Goal: Task Accomplishment & Management: Use online tool/utility

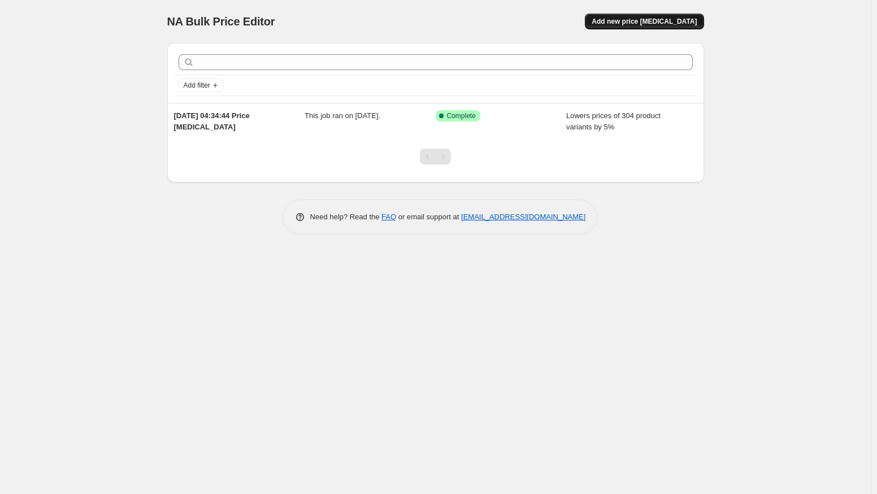
click at [669, 23] on span "Add new price [MEDICAL_DATA]" at bounding box center [644, 21] width 105 height 9
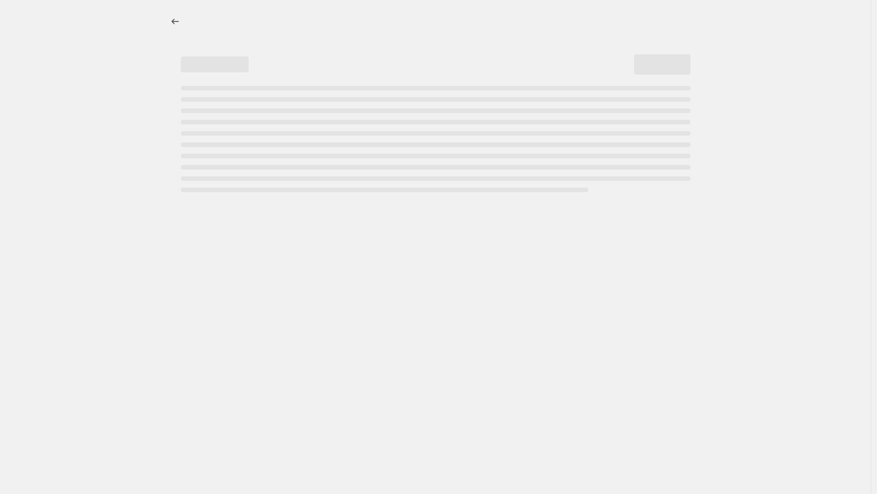
select select "percentage"
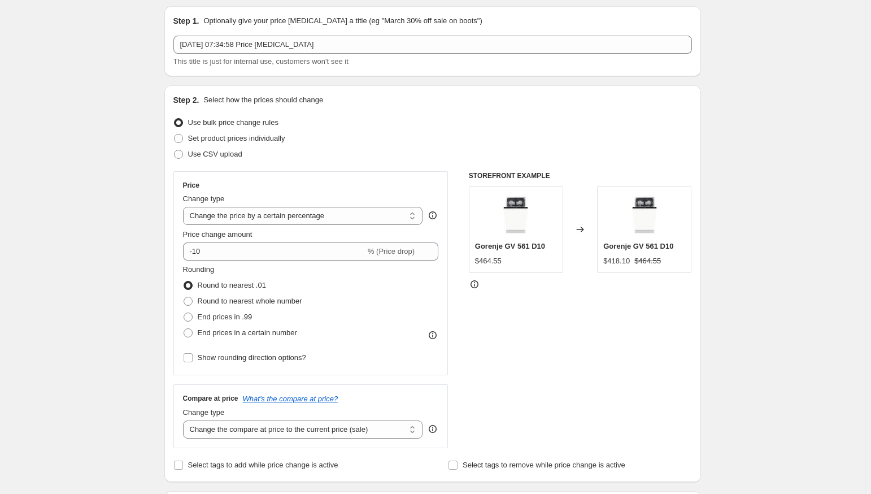
scroll to position [56, 0]
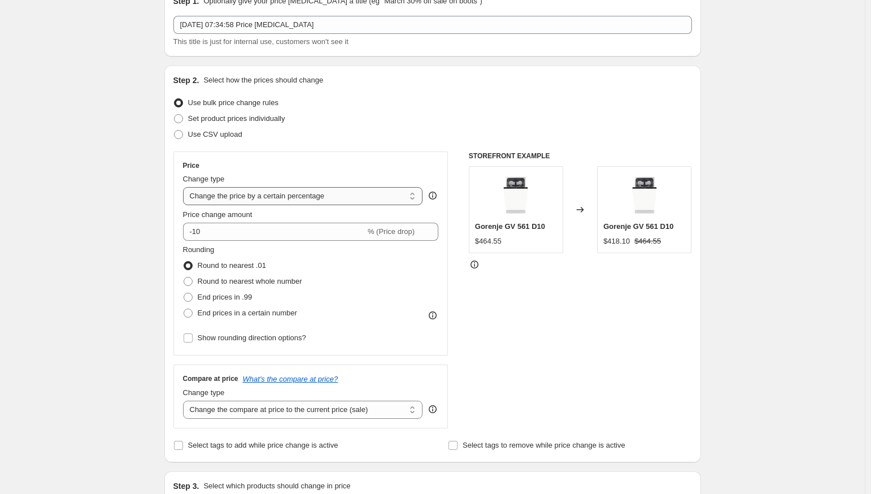
click at [325, 201] on select "Change the price to a certain amount Change the price by a certain amount Chang…" at bounding box center [303, 196] width 240 height 18
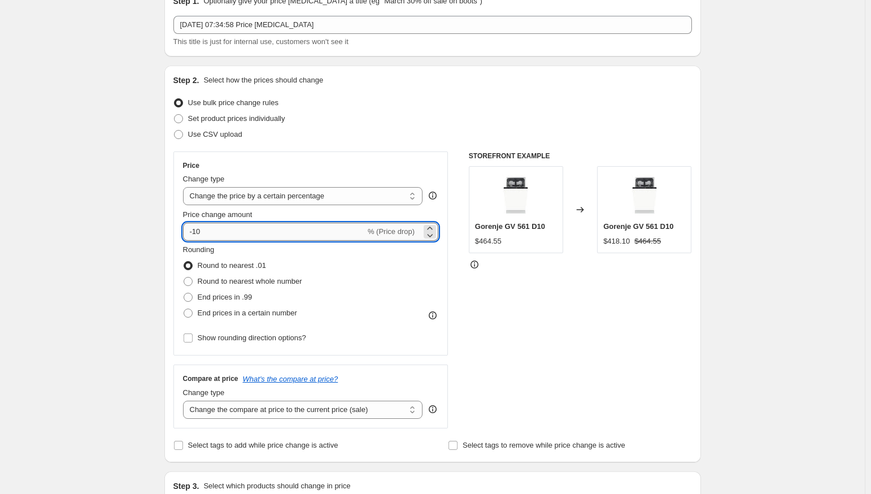
click at [216, 228] on input "-10" at bounding box center [274, 232] width 182 height 18
type input "-1"
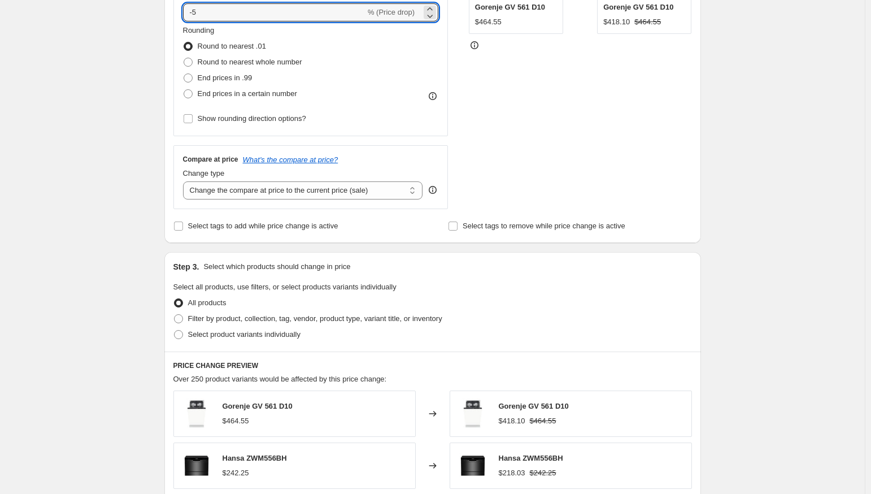
scroll to position [282, 0]
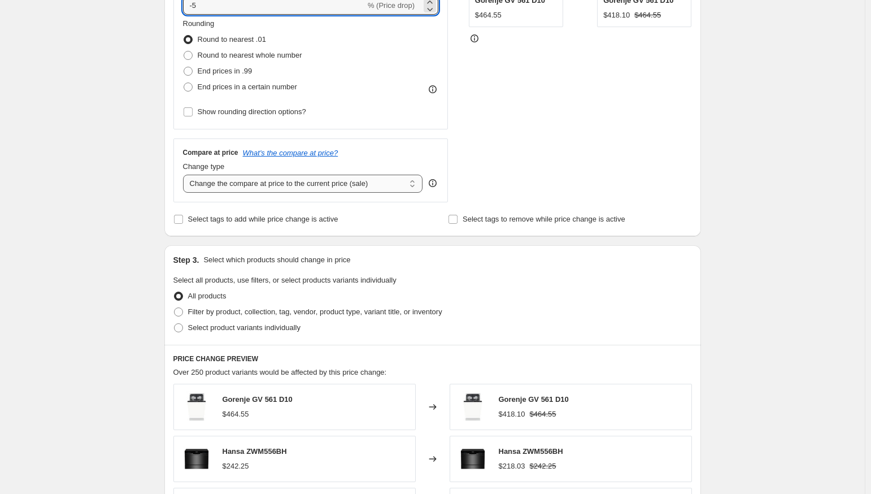
type input "-5"
click at [347, 188] on select "Change the compare at price to the current price (sale) Change the compare at p…" at bounding box center [303, 184] width 240 height 18
select select "remove"
click at [185, 175] on select "Change the compare at price to the current price (sale) Change the compare at p…" at bounding box center [303, 184] width 240 height 18
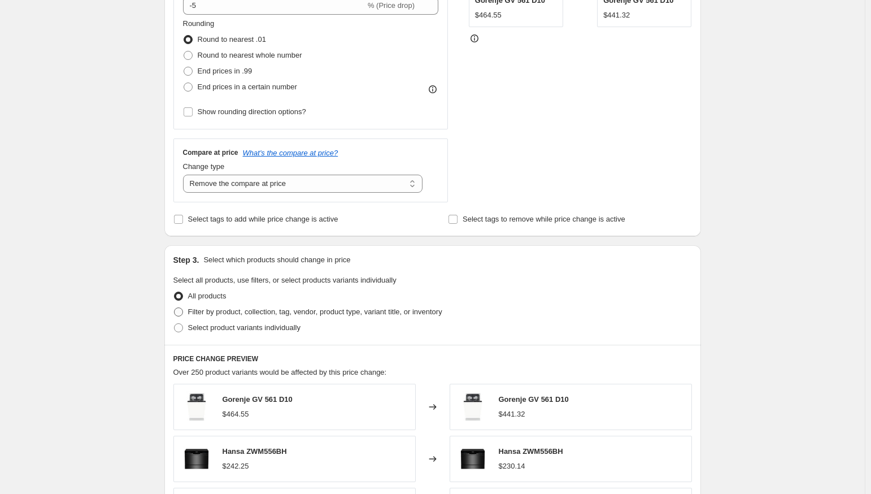
click at [255, 314] on span "Filter by product, collection, tag, vendor, product type, variant title, or inv…" at bounding box center [315, 311] width 254 height 8
click at [175, 308] on input "Filter by product, collection, tag, vendor, product type, variant title, or inv…" at bounding box center [174, 307] width 1 height 1
radio input "true"
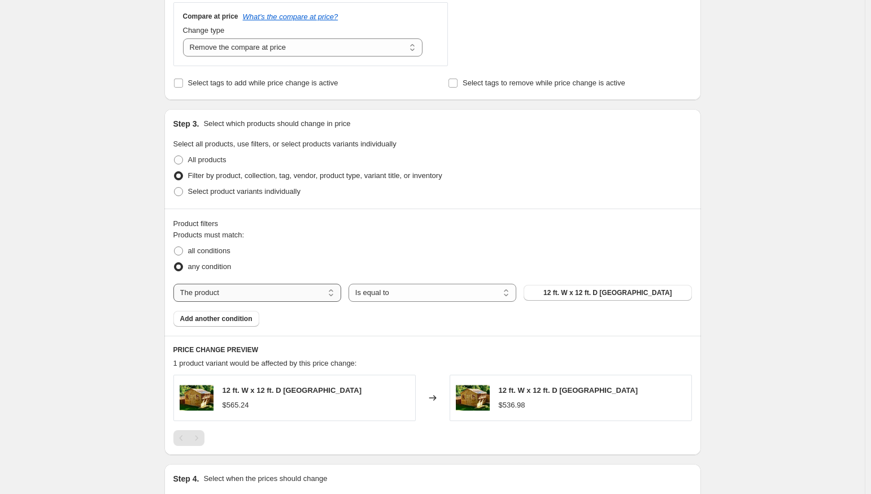
scroll to position [452, 0]
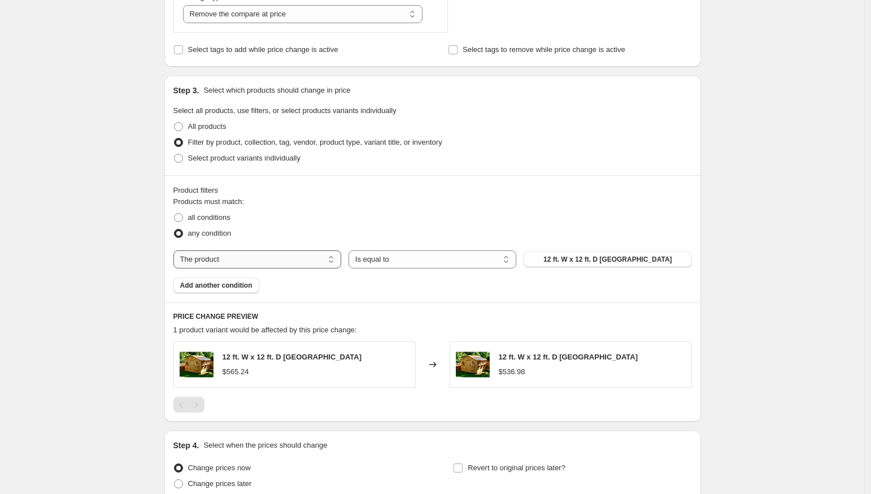
click at [310, 263] on select "The product The product's collection The product's tag The product's vendor The…" at bounding box center [257, 259] width 168 height 18
click at [402, 266] on select "Is equal to Is not equal to" at bounding box center [433, 259] width 168 height 18
click at [259, 260] on select "The product The product's collection The product's tag The product's vendor The…" at bounding box center [257, 259] width 168 height 18
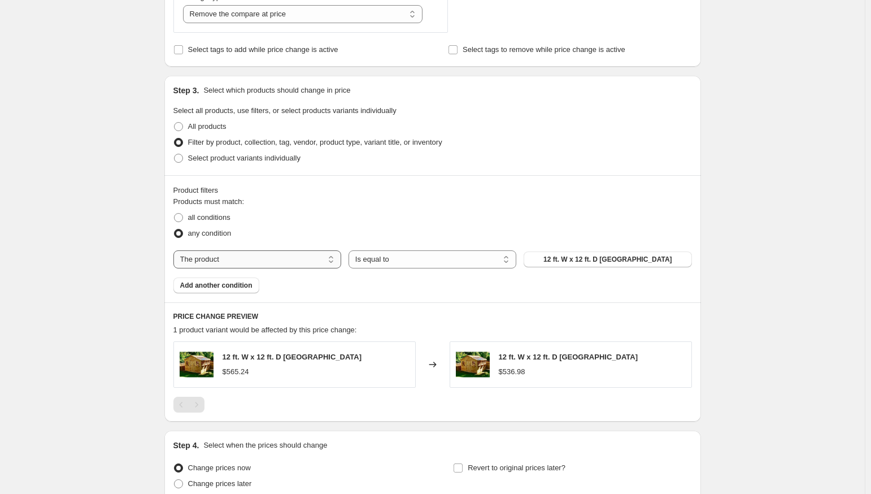
click at [259, 260] on select "The product The product's collection The product's tag The product's vendor The…" at bounding box center [257, 259] width 168 height 18
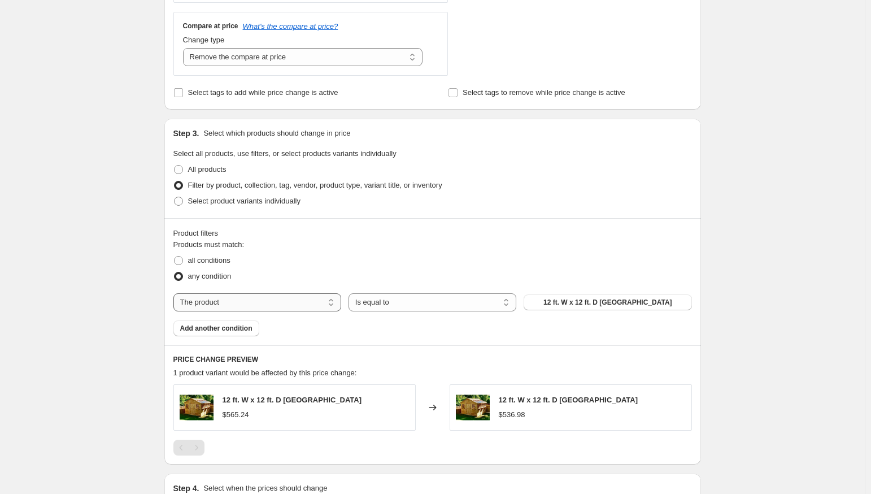
scroll to position [392, 0]
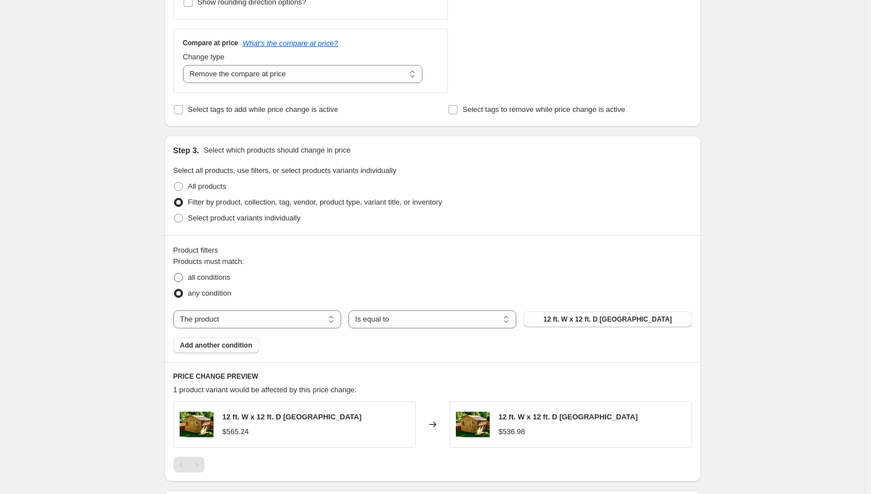
click at [224, 282] on span "all conditions" at bounding box center [209, 277] width 42 height 11
click at [175, 273] on input "all conditions" at bounding box center [174, 273] width 1 height 1
radio input "true"
click at [282, 316] on select "The product The product's collection The product's tag The product's vendor The…" at bounding box center [257, 319] width 168 height 18
select select "collection"
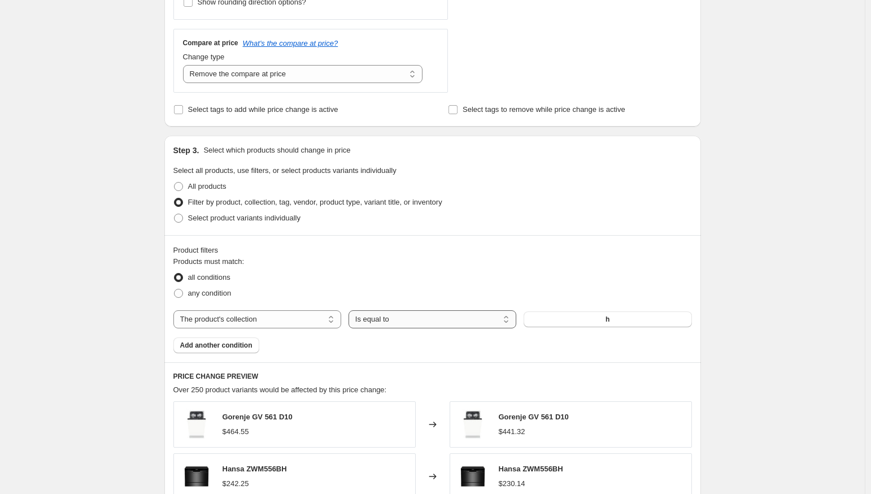
click at [396, 318] on select "Is equal to Is not equal to" at bounding box center [433, 319] width 168 height 18
click at [351, 310] on select "Is equal to Is not equal to" at bounding box center [433, 319] width 168 height 18
click at [626, 316] on button "h" at bounding box center [608, 319] width 168 height 16
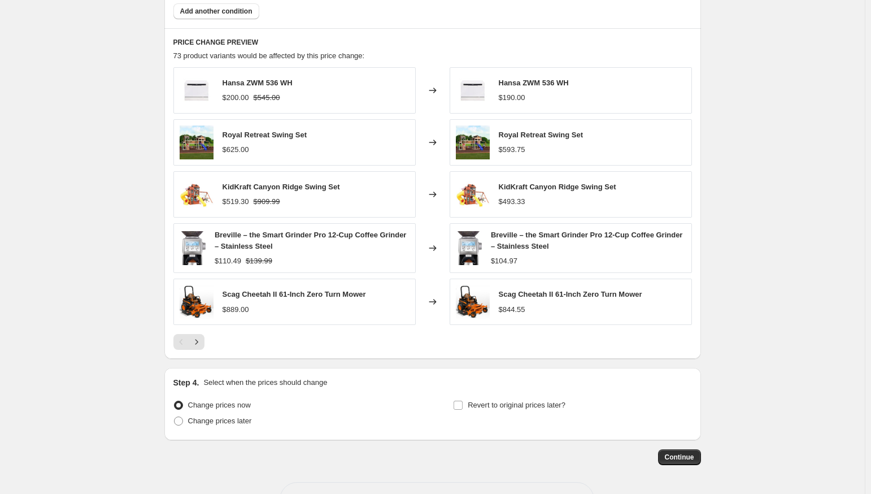
scroll to position [766, 0]
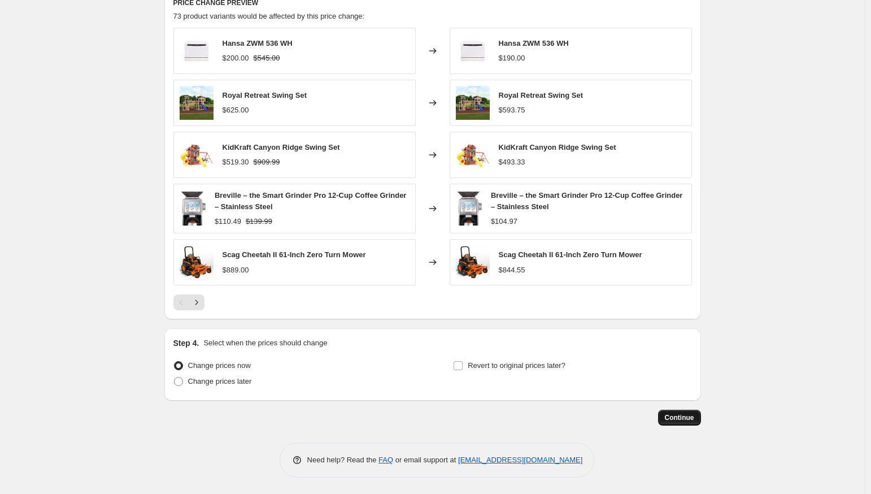
click at [677, 419] on span "Continue" at bounding box center [679, 417] width 29 height 9
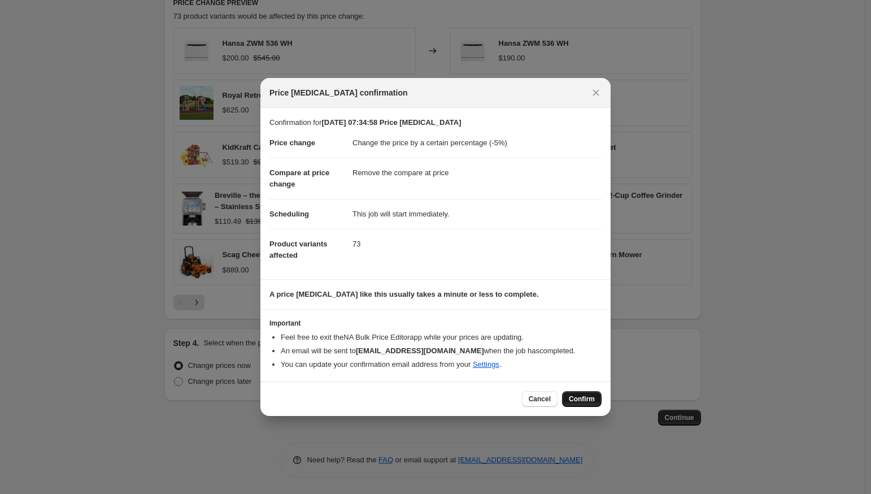
click at [576, 397] on span "Confirm" at bounding box center [582, 398] width 26 height 9
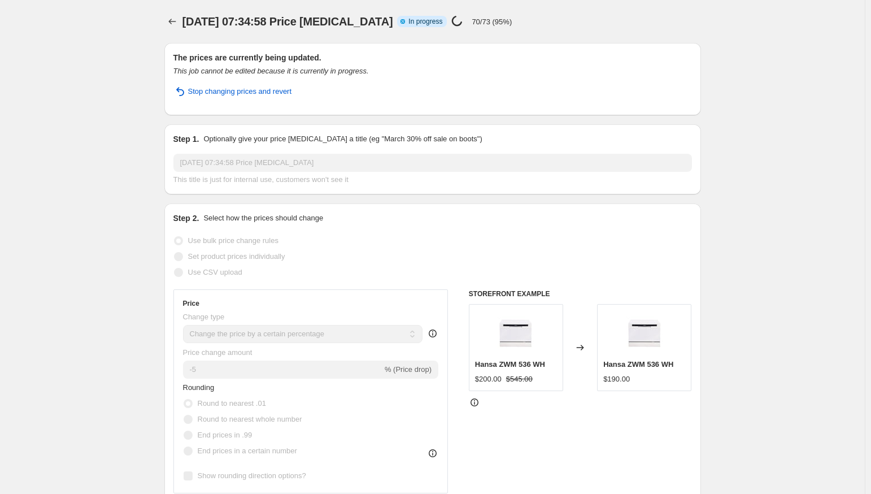
select select "percentage"
select select "remove"
select select "collection"
